Goal: Information Seeking & Learning: Learn about a topic

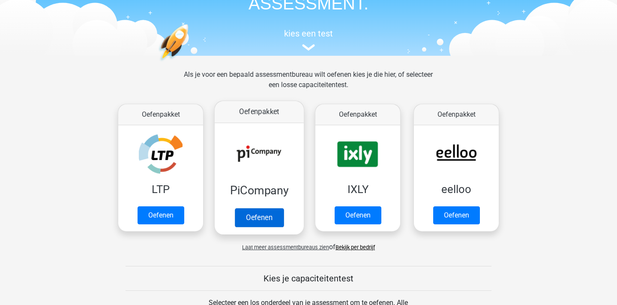
scroll to position [68, 0]
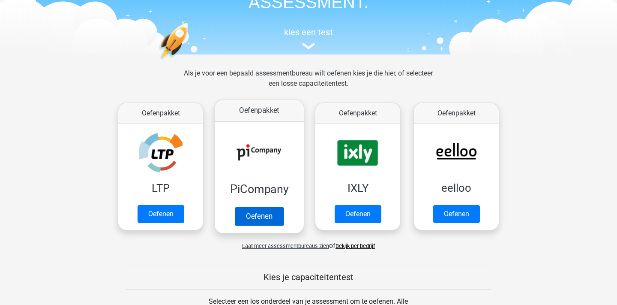
click at [266, 216] on link "Oefenen" at bounding box center [259, 215] width 49 height 19
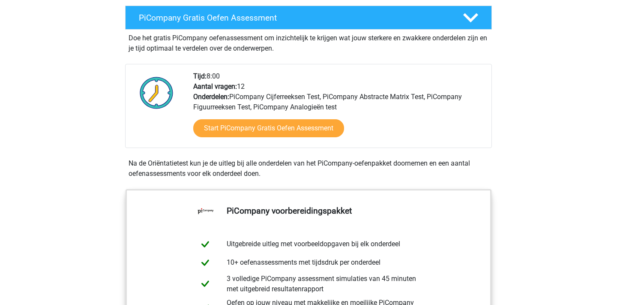
scroll to position [161, 0]
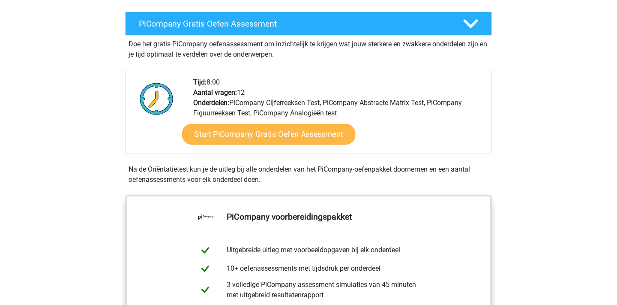
click at [281, 144] on link "Start PiCompany Gratis Oefen Assessment" at bounding box center [268, 134] width 173 height 21
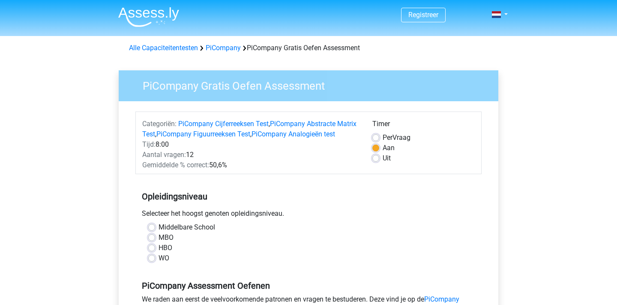
click at [158, 253] on label "HBO" at bounding box center [165, 247] width 14 height 10
click at [153, 251] on input "HBO" at bounding box center [151, 246] width 7 height 9
radio input "true"
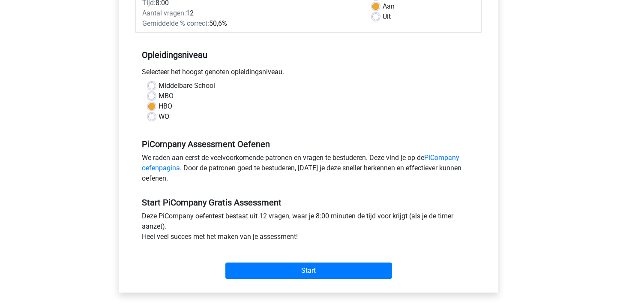
scroll to position [155, 0]
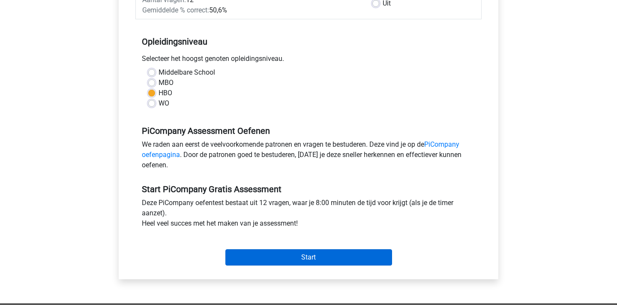
click at [287, 265] on input "Start" at bounding box center [308, 257] width 167 height 16
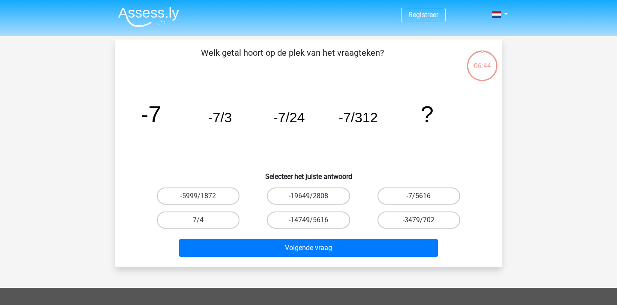
click at [415, 196] on label "-7/5616" at bounding box center [418, 195] width 83 height 17
click at [418, 196] on input "-7/5616" at bounding box center [421, 199] width 6 height 6
radio input "true"
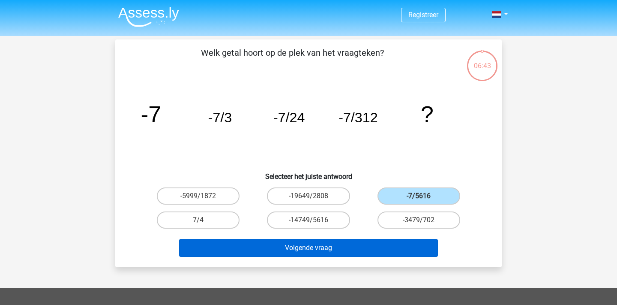
click at [321, 247] on button "Volgende vraag" at bounding box center [308, 248] width 259 height 18
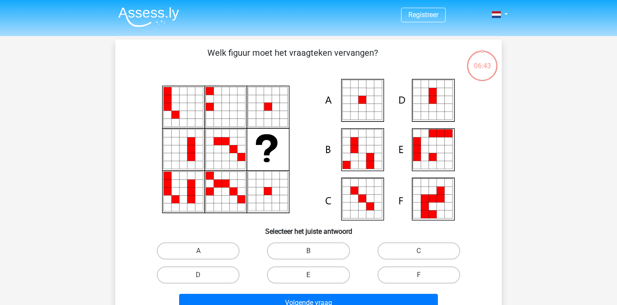
scroll to position [39, 0]
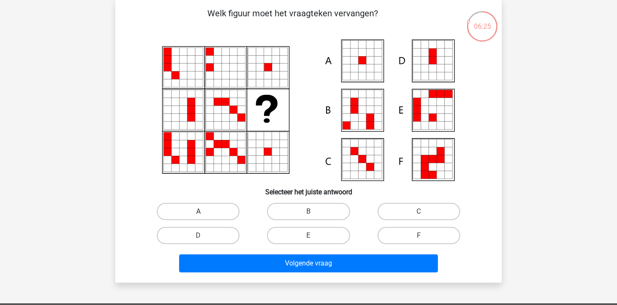
click at [210, 212] on label "A" at bounding box center [198, 211] width 83 height 17
click at [204, 212] on input "A" at bounding box center [201, 214] width 6 height 6
radio input "true"
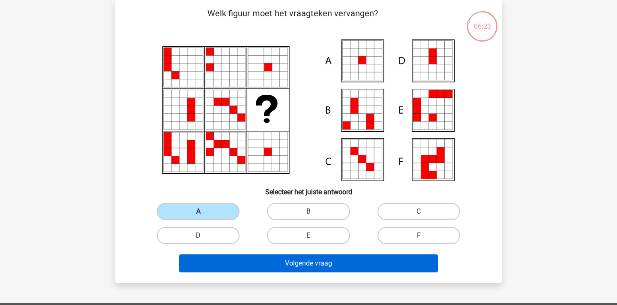
click at [318, 263] on button "Volgende vraag" at bounding box center [308, 263] width 259 height 18
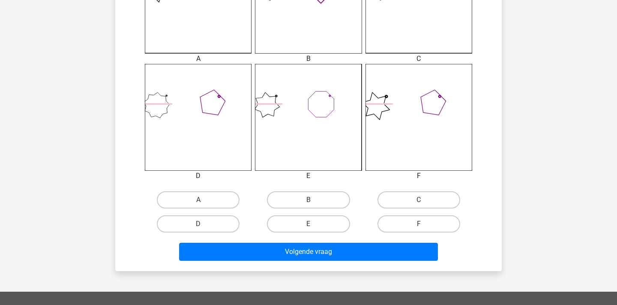
scroll to position [298, 0]
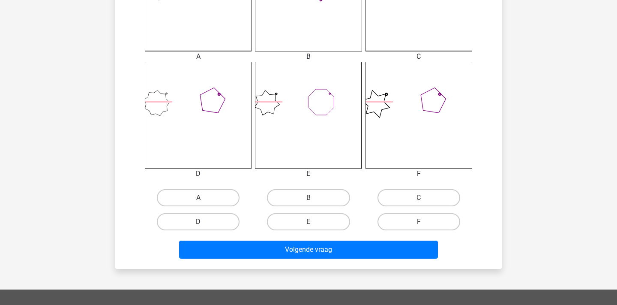
click at [222, 222] on label "D" at bounding box center [198, 221] width 83 height 17
click at [204, 222] on input "D" at bounding box center [201, 224] width 6 height 6
radio input "true"
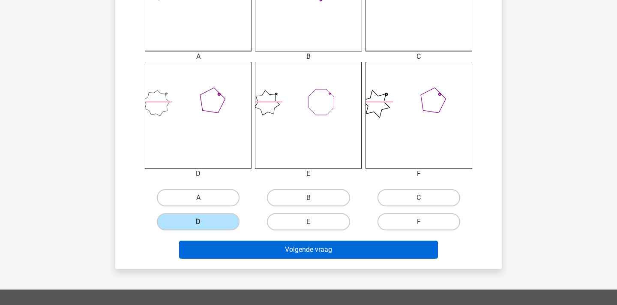
click at [315, 254] on button "Volgende vraag" at bounding box center [308, 249] width 259 height 18
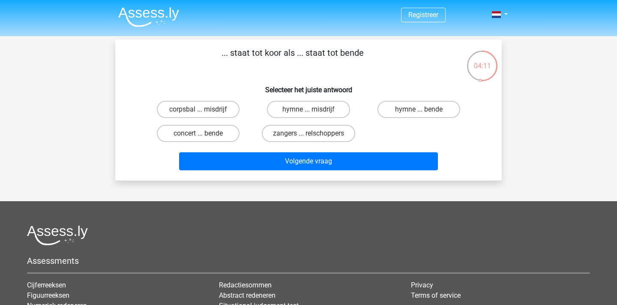
scroll to position [0, 0]
click at [319, 135] on label "zangers ... relschoppers" at bounding box center [308, 133] width 93 height 17
click at [314, 135] on input "zangers ... relschoppers" at bounding box center [311, 136] width 6 height 6
radio input "true"
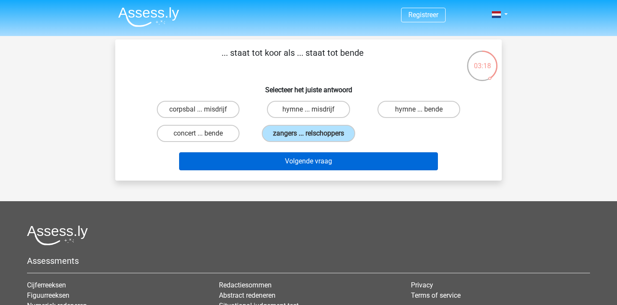
click at [316, 162] on button "Volgende vraag" at bounding box center [308, 161] width 259 height 18
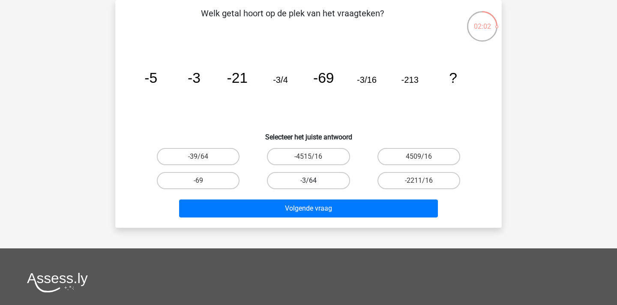
click at [306, 179] on label "-3/64" at bounding box center [308, 180] width 83 height 17
click at [308, 180] on input "-3/64" at bounding box center [311, 183] width 6 height 6
radio input "true"
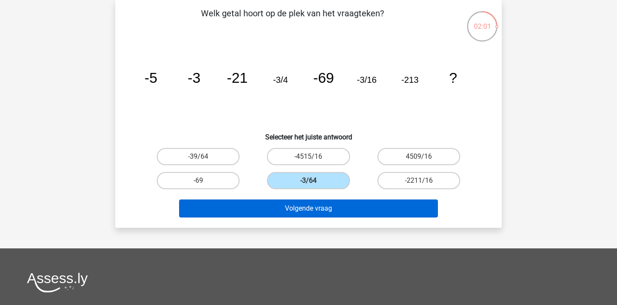
click at [304, 207] on button "Volgende vraag" at bounding box center [308, 208] width 259 height 18
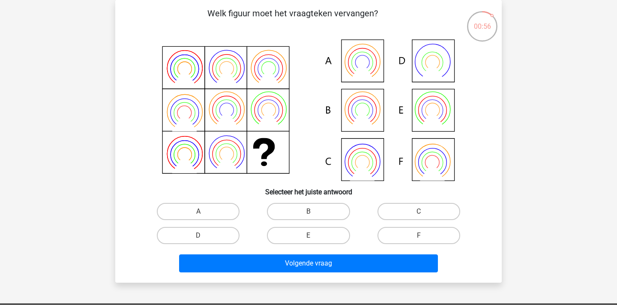
click at [365, 114] on icon at bounding box center [362, 119] width 24 height 20
click at [289, 205] on label "B" at bounding box center [308, 211] width 83 height 17
click at [308, 211] on input "B" at bounding box center [311, 214] width 6 height 6
radio input "true"
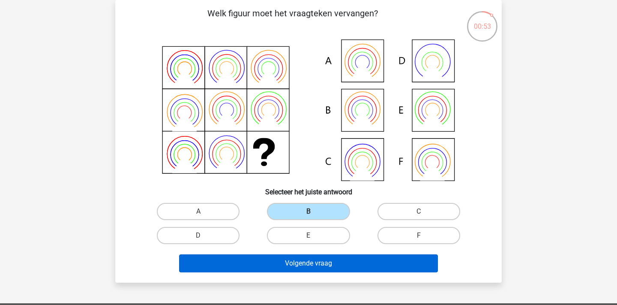
click at [305, 265] on button "Volgende vraag" at bounding box center [308, 263] width 259 height 18
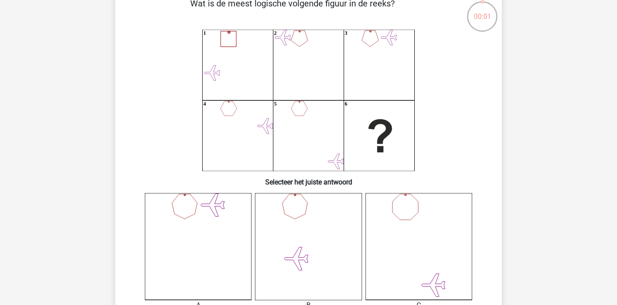
scroll to position [52, 0]
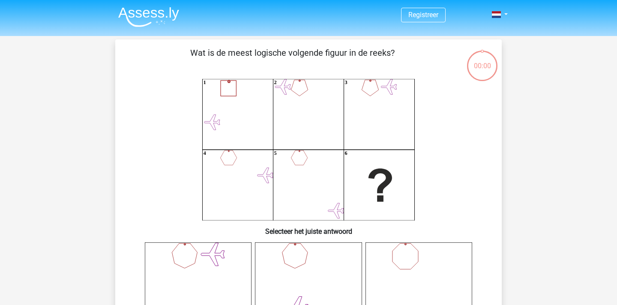
scroll to position [52, 0]
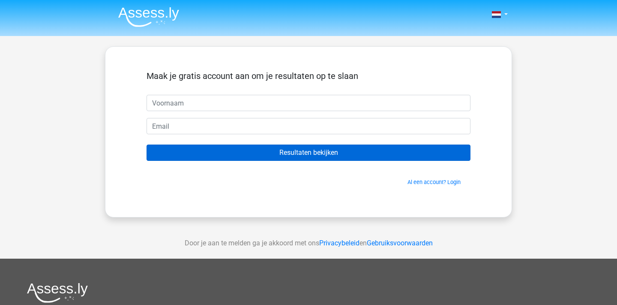
click at [305, 158] on input "Resultaten bekijken" at bounding box center [308, 152] width 324 height 16
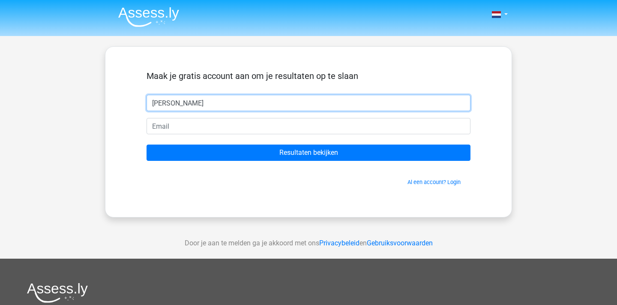
type input "[PERSON_NAME]"
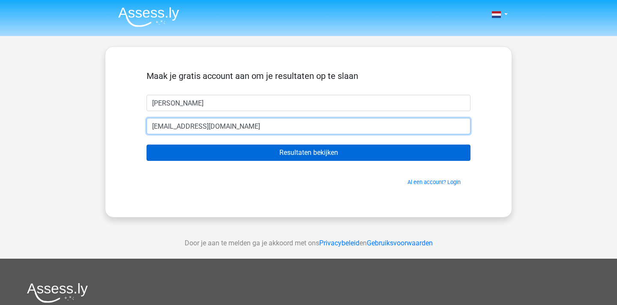
type input "[EMAIL_ADDRESS][DOMAIN_NAME]"
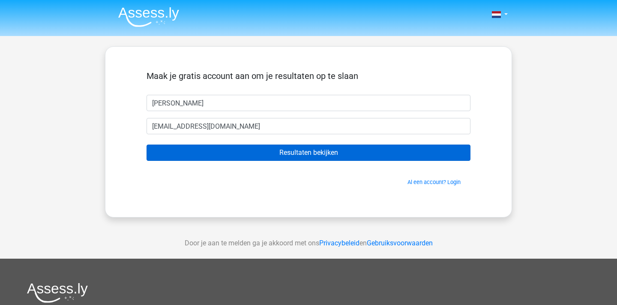
click at [295, 146] on input "Resultaten bekijken" at bounding box center [308, 152] width 324 height 16
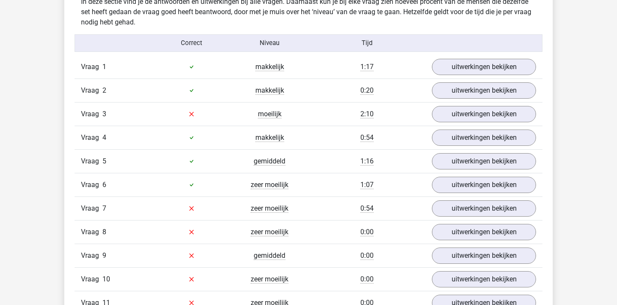
scroll to position [935, 0]
click at [478, 211] on link "uitwerkingen bekijken" at bounding box center [484, 208] width 120 height 19
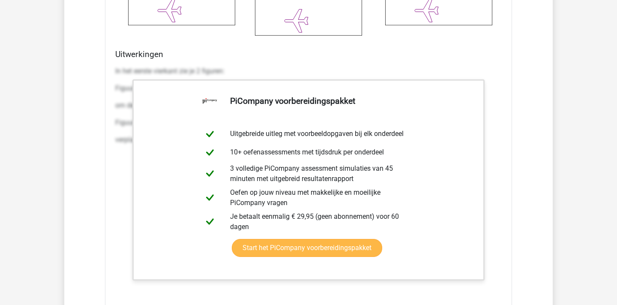
scroll to position [1558, 0]
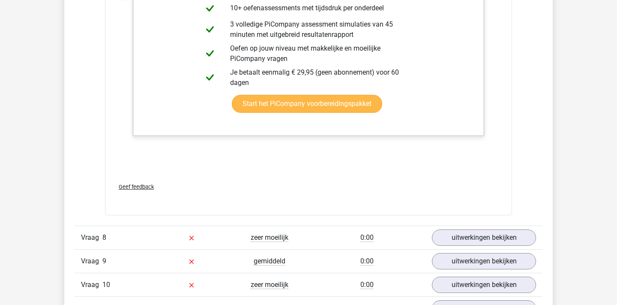
scroll to position [1719, 0]
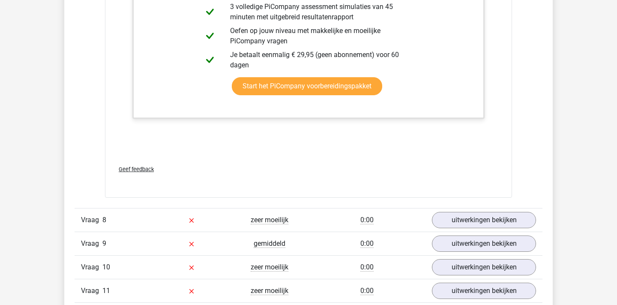
click at [366, 169] on div "Geef feedback" at bounding box center [308, 169] width 393 height 22
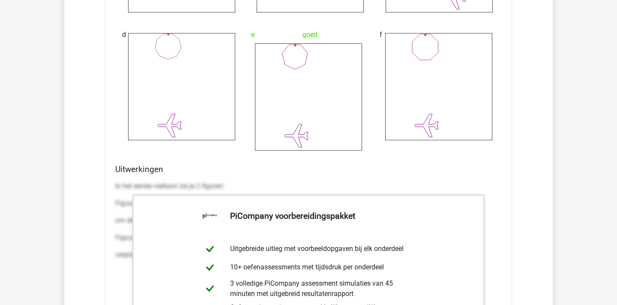
scroll to position [1539, 0]
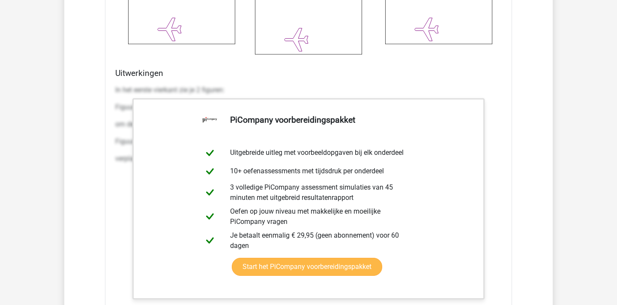
click at [382, 257] on link "Start het PiCompany voorbereidingspakket" at bounding box center [307, 266] width 150 height 18
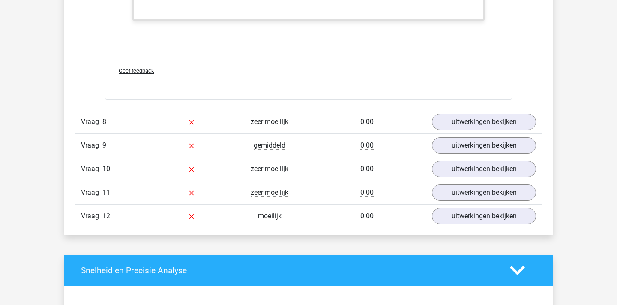
scroll to position [1826, 0]
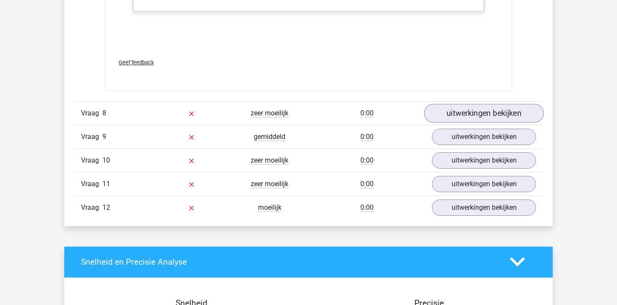
click at [457, 123] on link "uitwerkingen bekijken" at bounding box center [484, 113] width 120 height 19
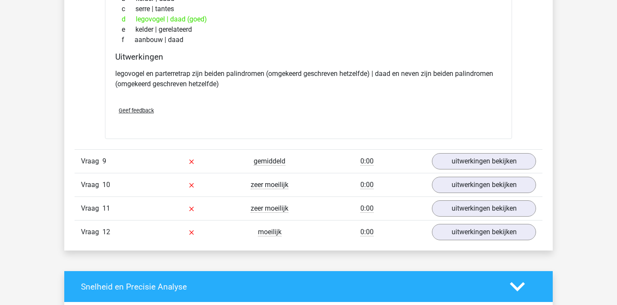
scroll to position [2011, 0]
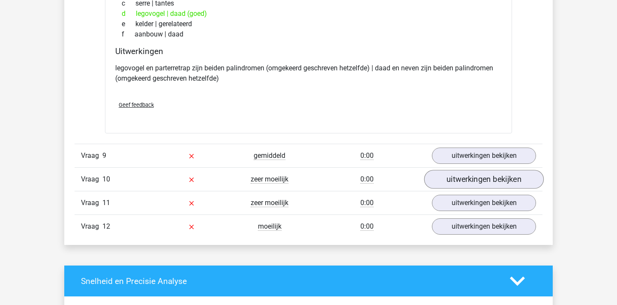
click at [453, 188] on link "uitwerkingen bekijken" at bounding box center [484, 179] width 120 height 19
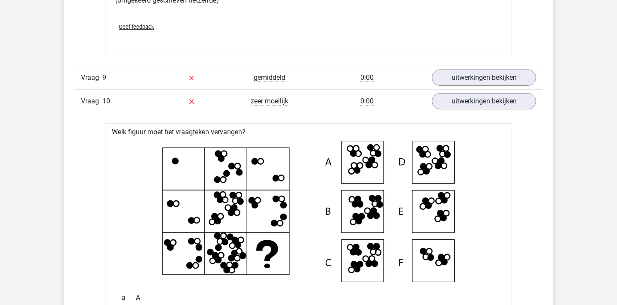
scroll to position [1995, 0]
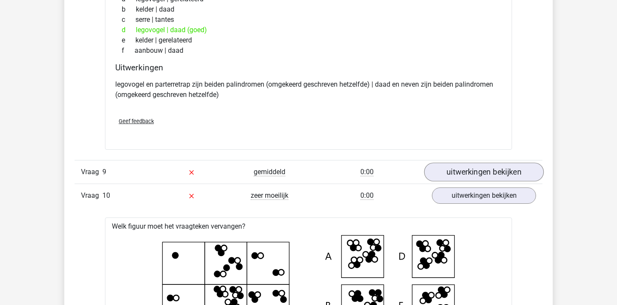
click at [458, 181] on link "uitwerkingen bekijken" at bounding box center [484, 171] width 120 height 19
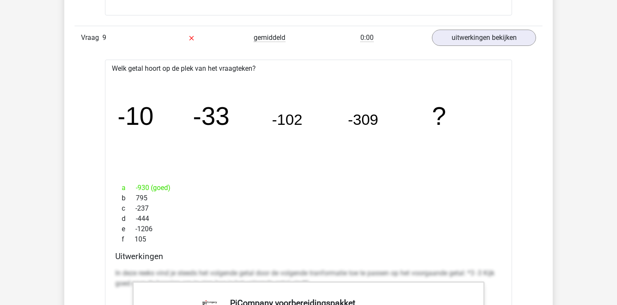
scroll to position [2129, 0]
click at [463, 47] on link "uitwerkingen bekijken" at bounding box center [484, 37] width 120 height 19
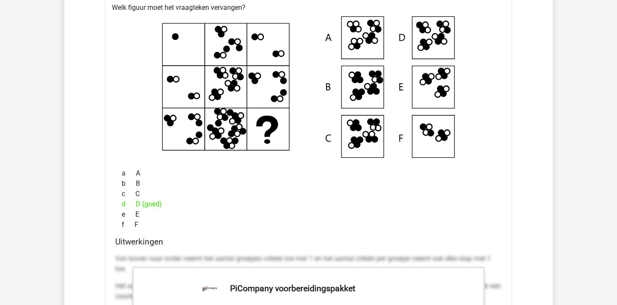
scroll to position [2213, 0]
click at [430, 53] on icon at bounding box center [309, 87] width 380 height 141
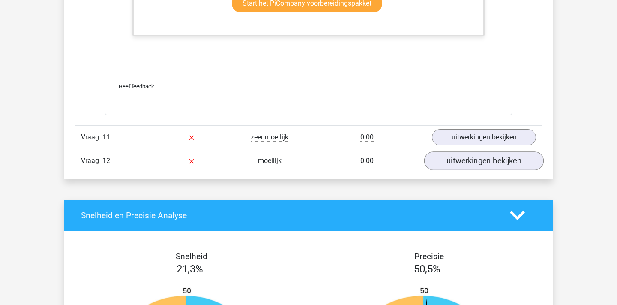
scroll to position [2645, 0]
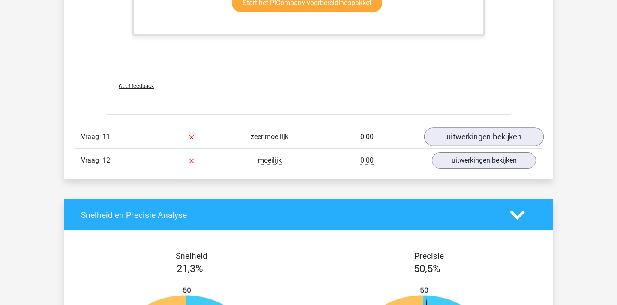
click at [481, 146] on link "uitwerkingen bekijken" at bounding box center [484, 136] width 120 height 19
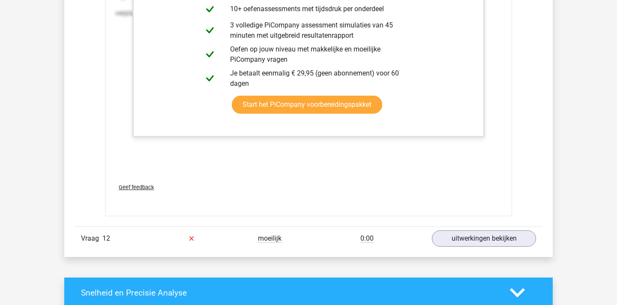
scroll to position [3311, 0]
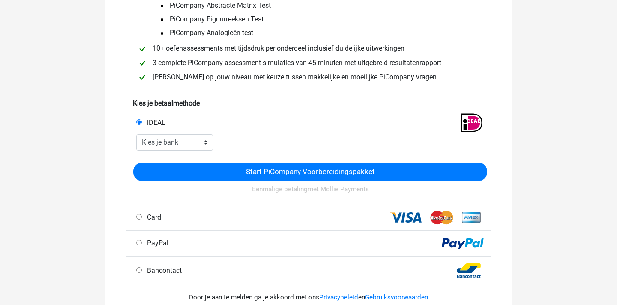
scroll to position [115, 0]
